Goal: Task Accomplishment & Management: Manage account settings

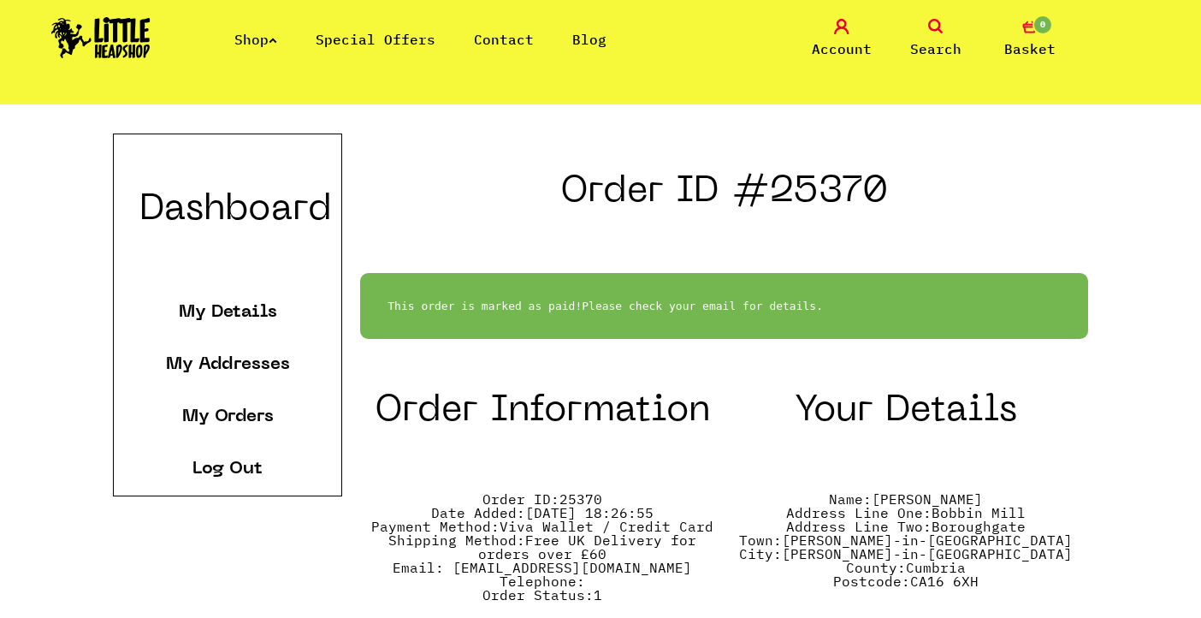
scroll to position [337, 0]
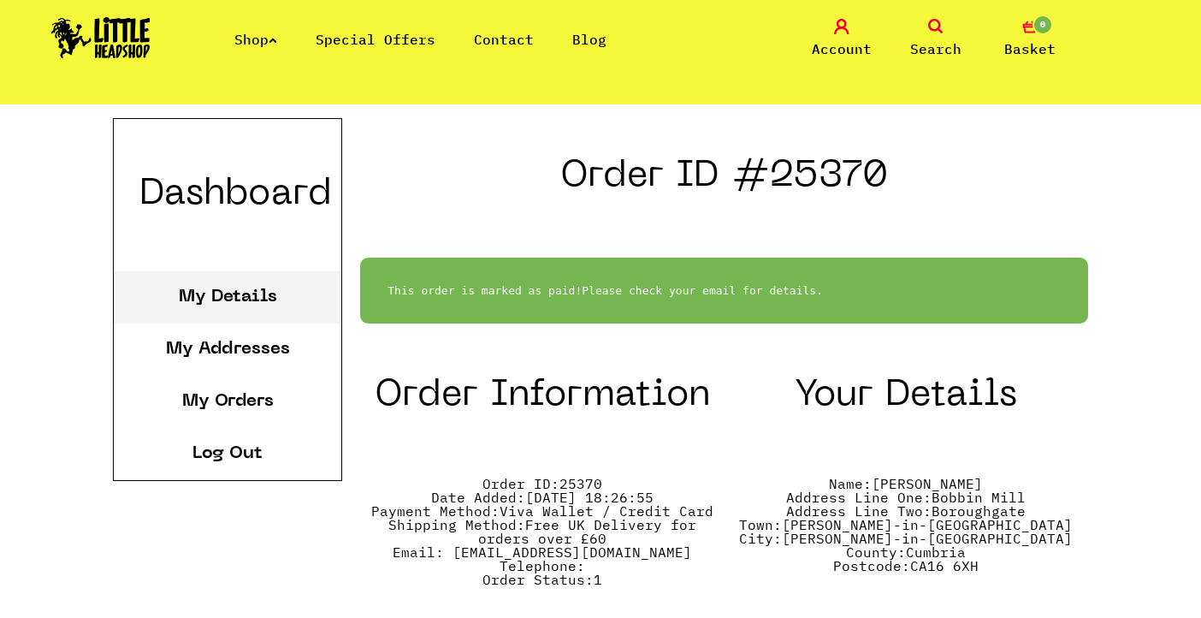
click at [263, 297] on link "My Details" at bounding box center [228, 296] width 98 height 17
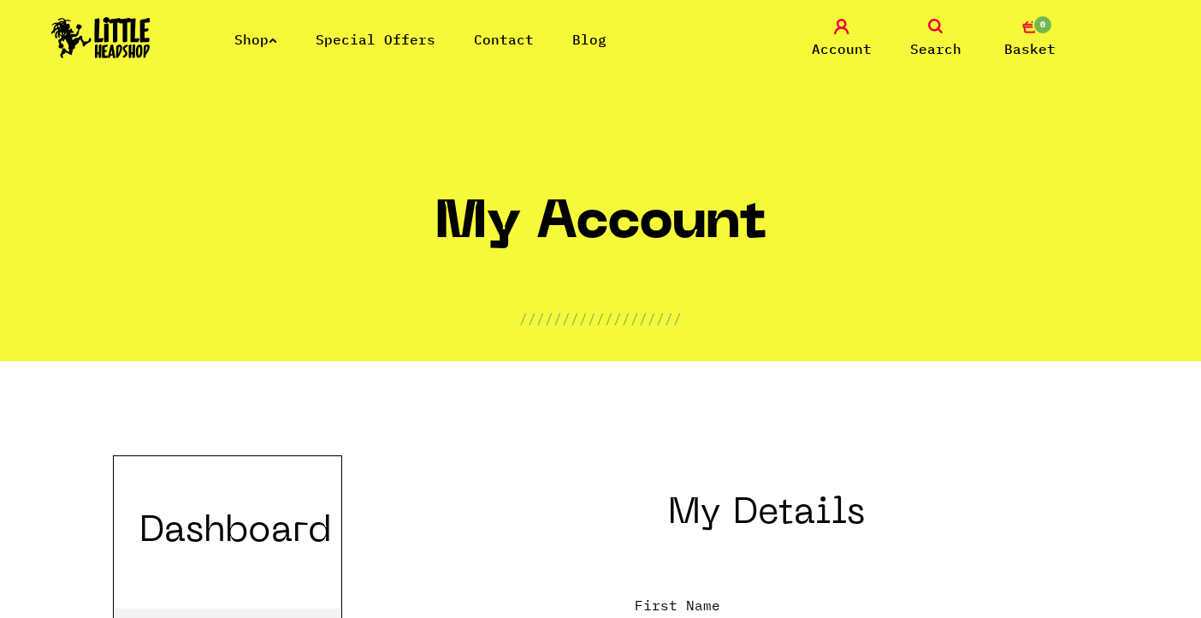
click at [126, 15] on div "Shop Special Offers Contact Blog Account Search 0 Basket" at bounding box center [600, 39] width 1201 height 78
click at [122, 51] on img at bounding box center [100, 37] width 99 height 41
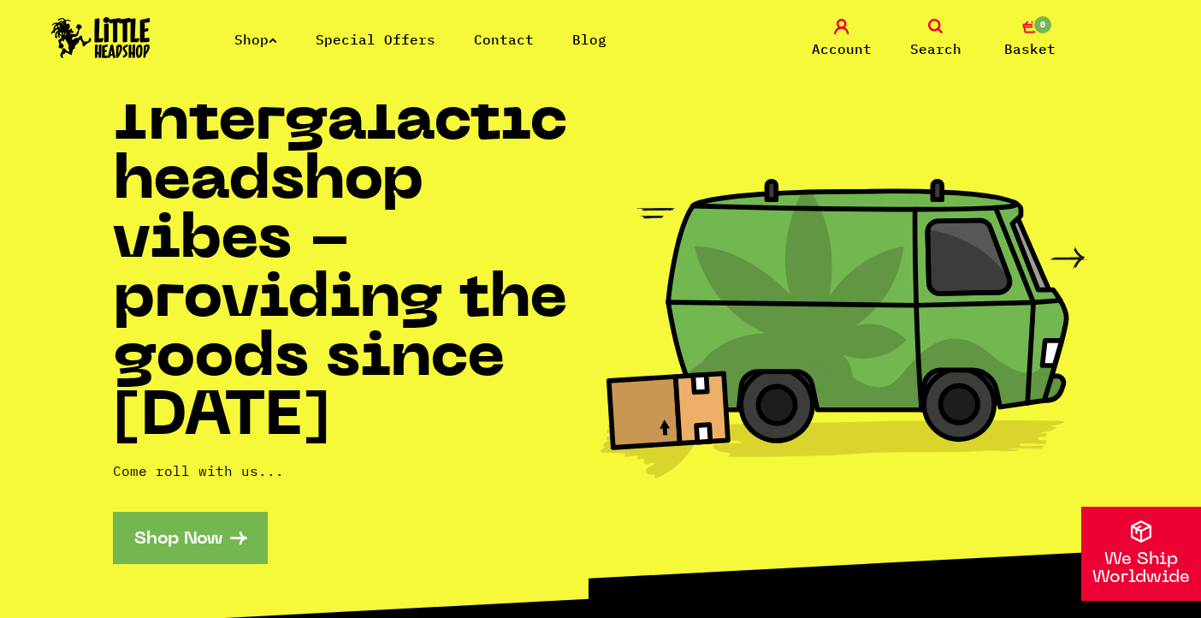
scroll to position [31, 0]
